Goal: Find specific page/section: Find specific page/section

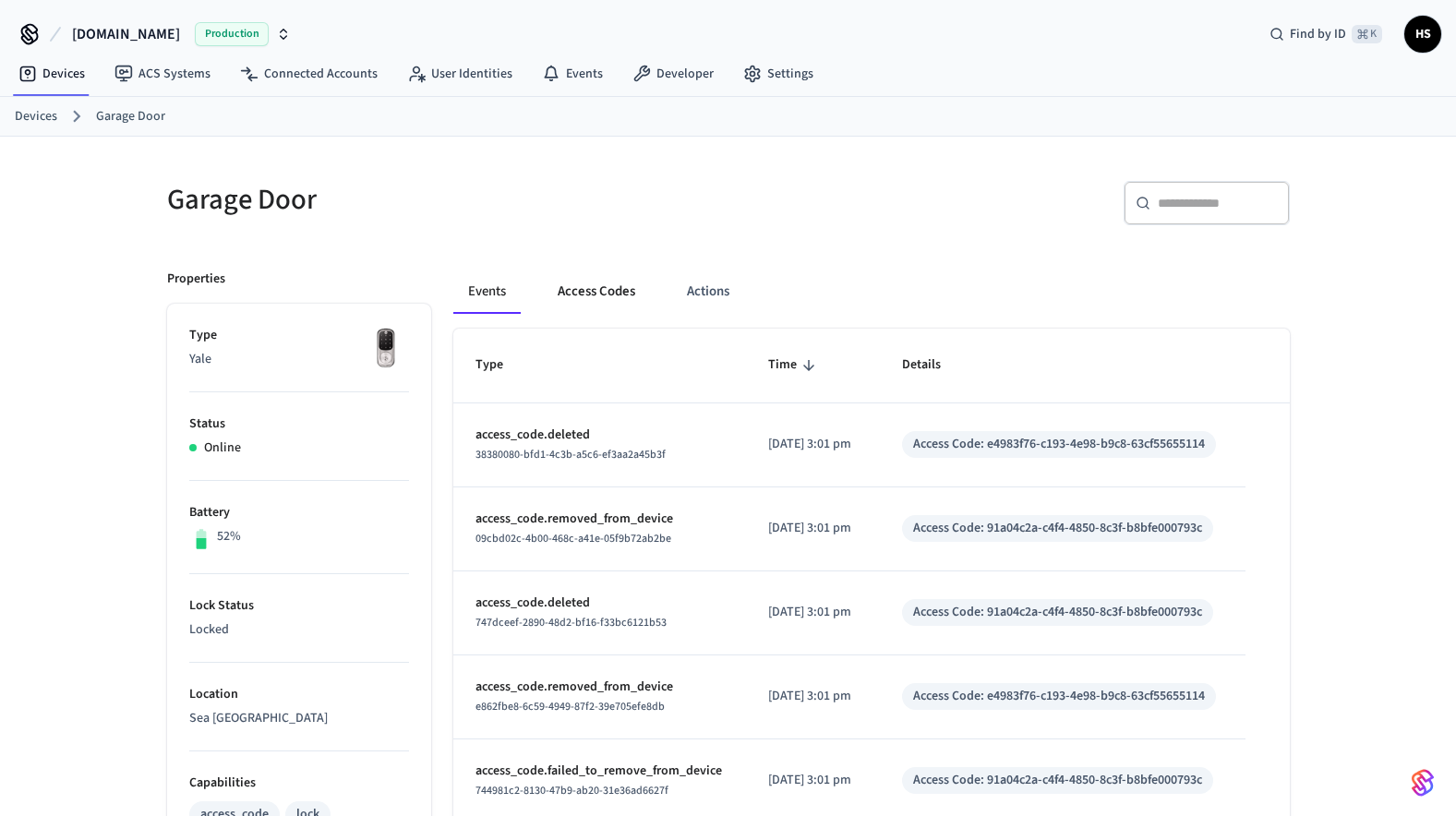
click at [583, 292] on button "Access Codes" at bounding box center [596, 291] width 107 height 44
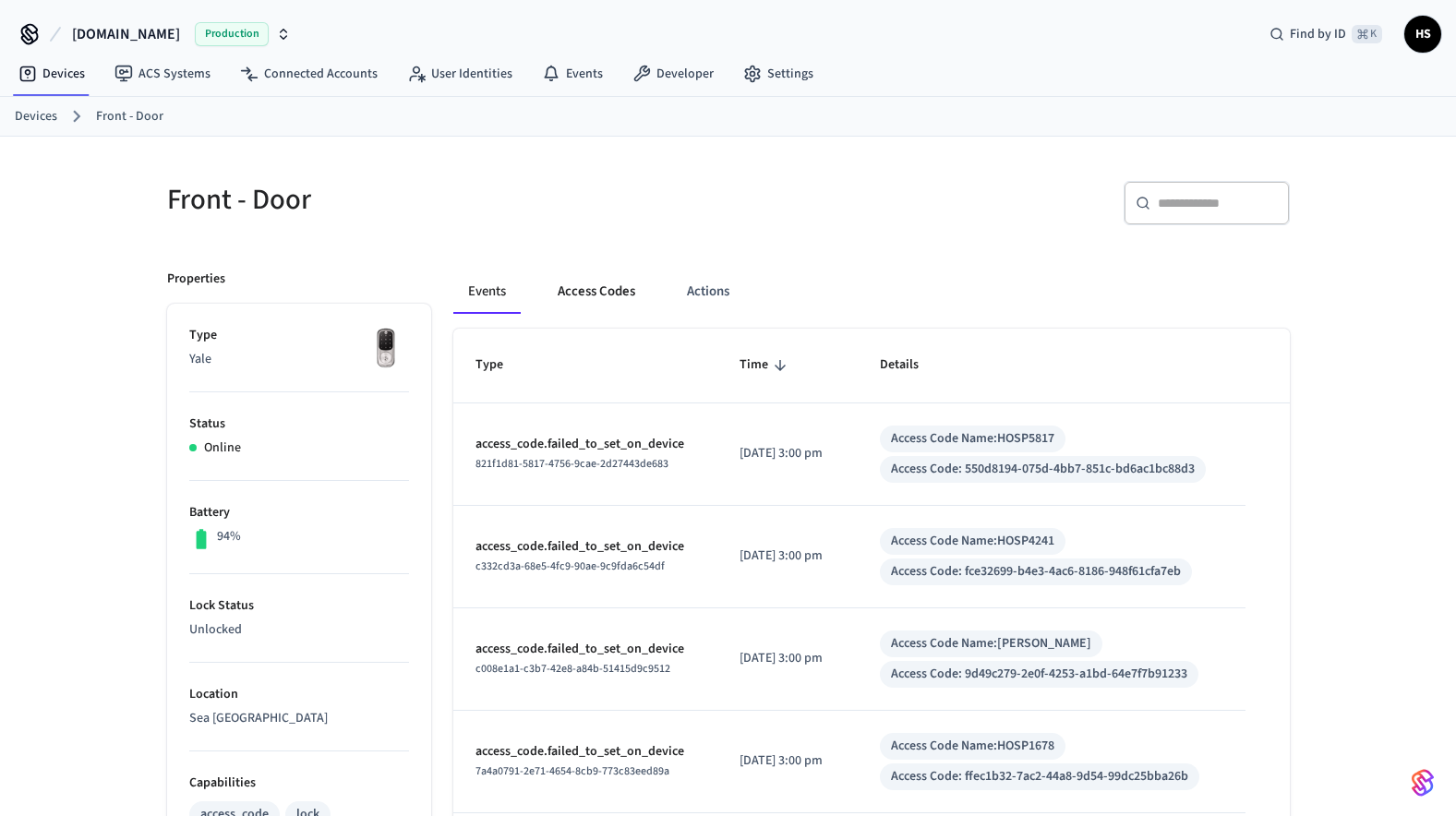
click at [599, 295] on button "Access Codes" at bounding box center [596, 291] width 107 height 44
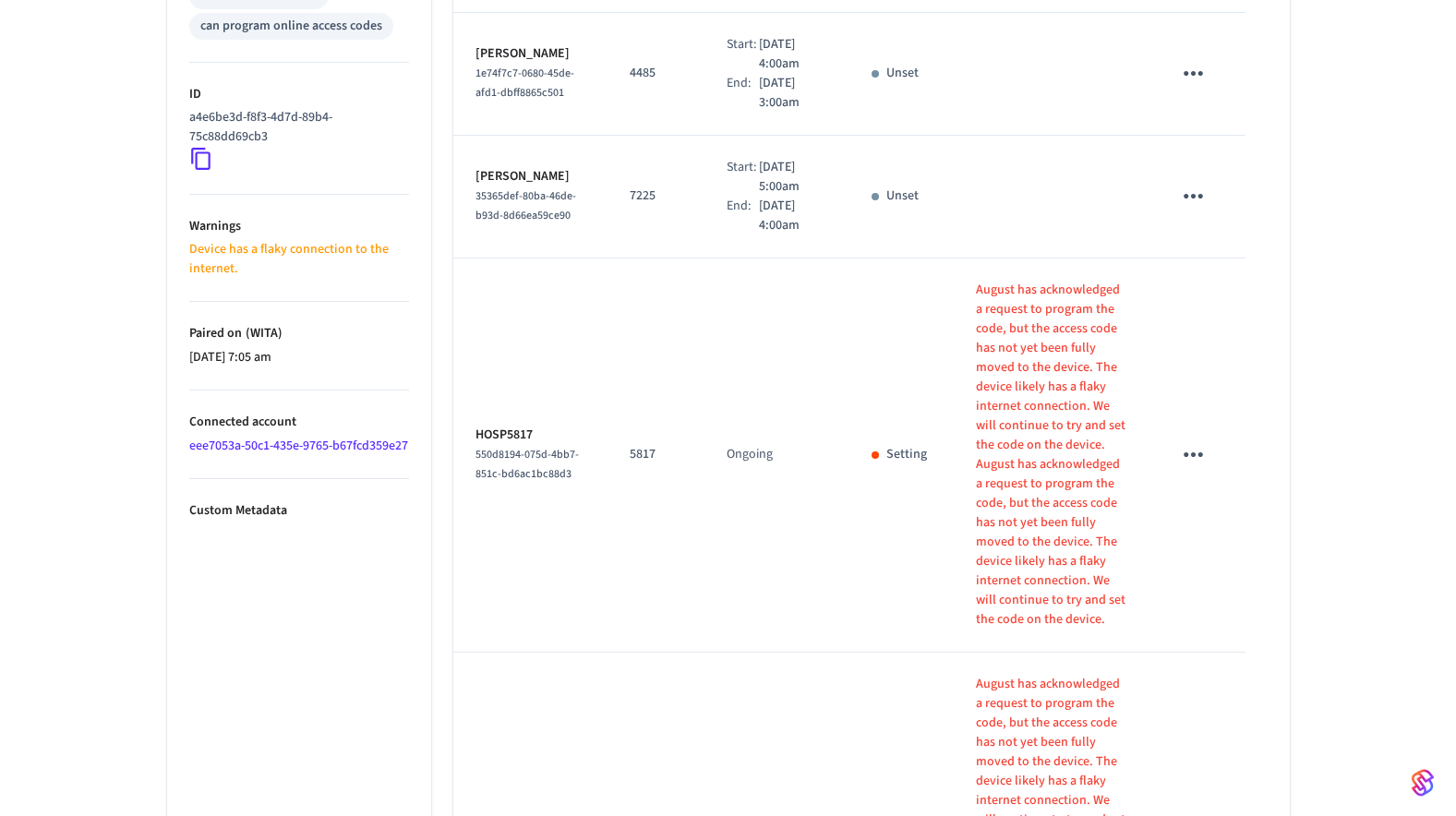
scroll to position [955, 0]
